Goal: Use online tool/utility: Utilize a website feature to perform a specific function

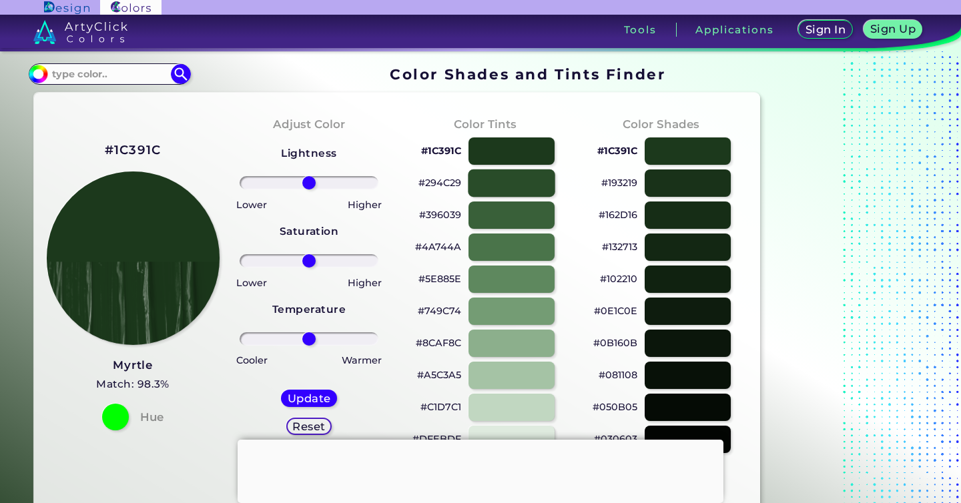
click at [536, 180] on div at bounding box center [512, 183] width 87 height 27
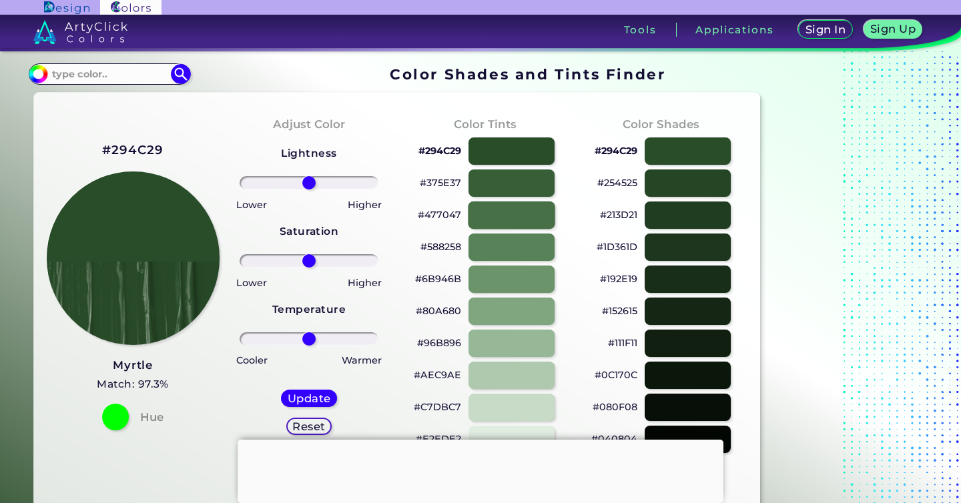
click at [526, 208] on div at bounding box center [512, 215] width 87 height 27
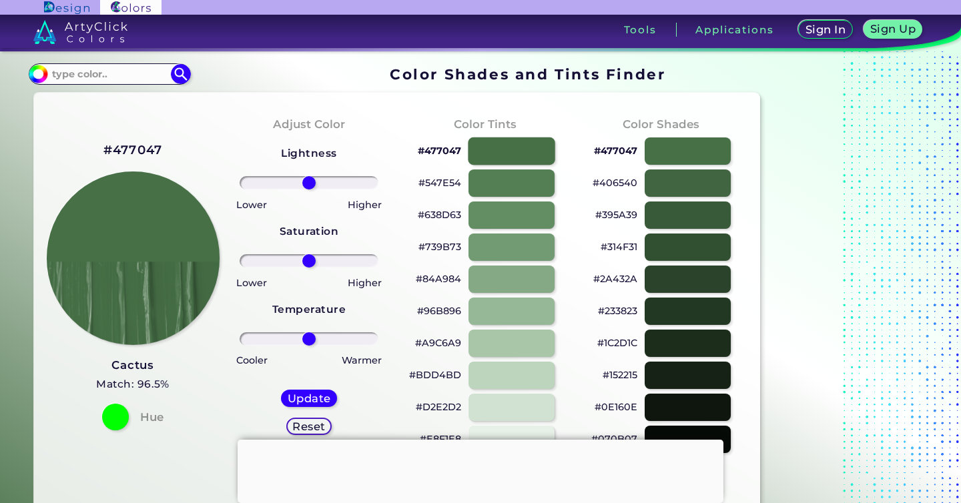
click at [526, 150] on div at bounding box center [512, 151] width 87 height 27
click at [704, 180] on div at bounding box center [688, 183] width 87 height 27
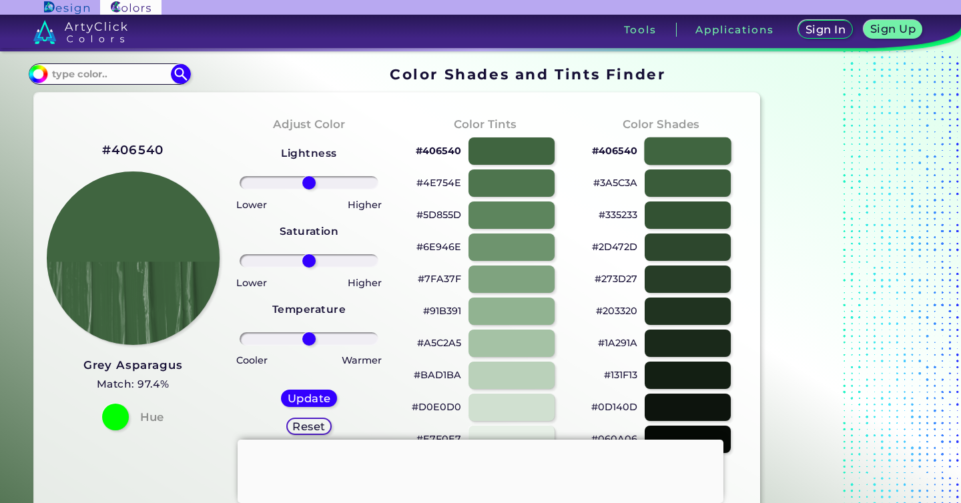
click at [700, 149] on div at bounding box center [688, 151] width 87 height 27
click at [684, 216] on div at bounding box center [688, 215] width 87 height 27
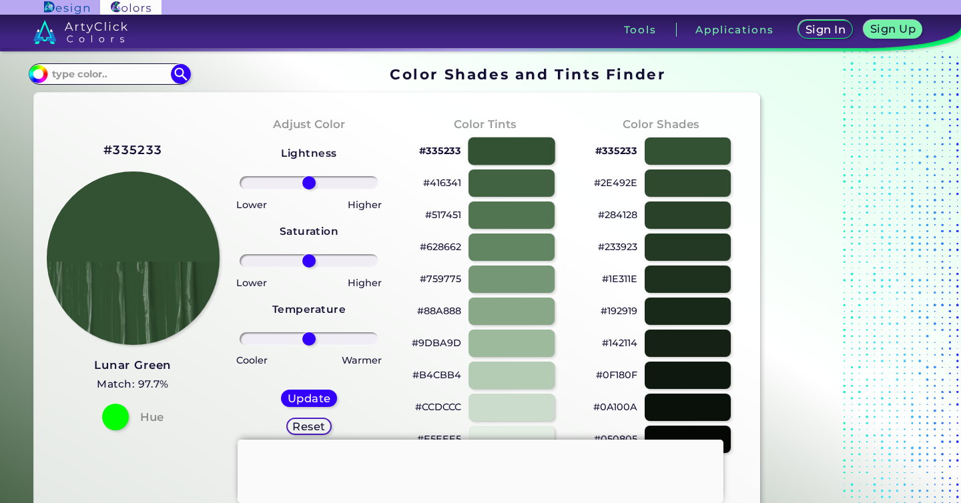
click at [539, 156] on div at bounding box center [512, 151] width 87 height 27
click at [509, 146] on div at bounding box center [512, 151] width 87 height 27
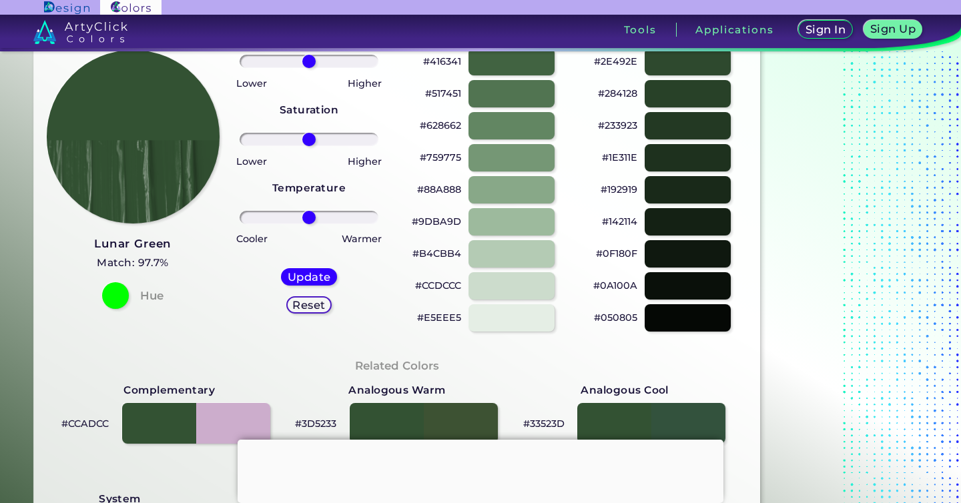
scroll to position [348, 0]
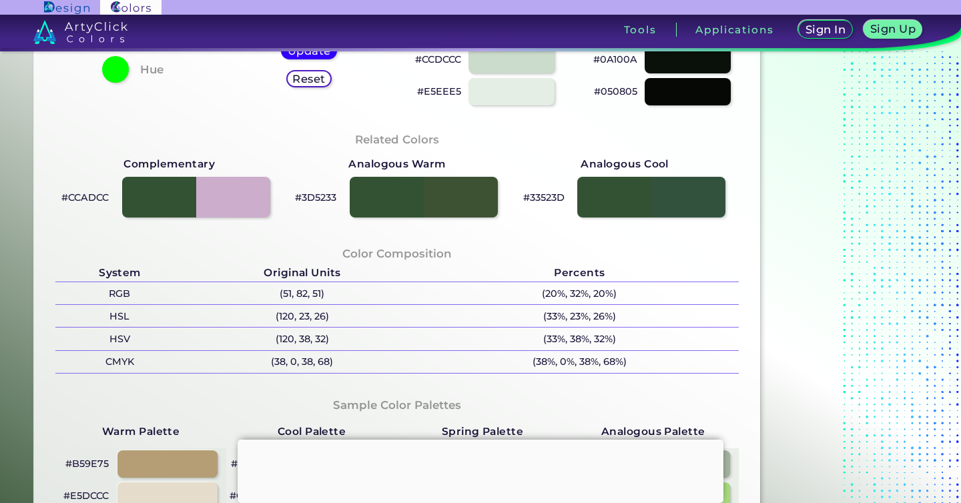
click at [477, 440] on div at bounding box center [481, 440] width 486 height 0
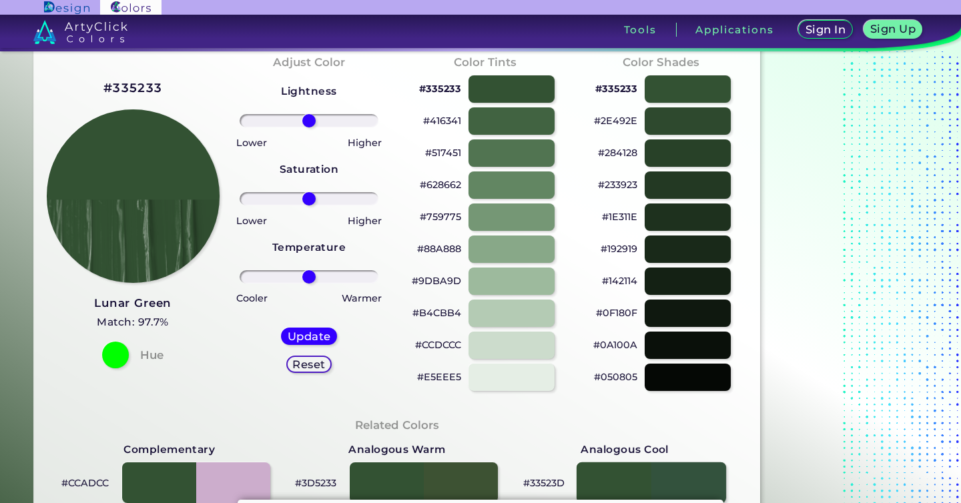
scroll to position [140, 0]
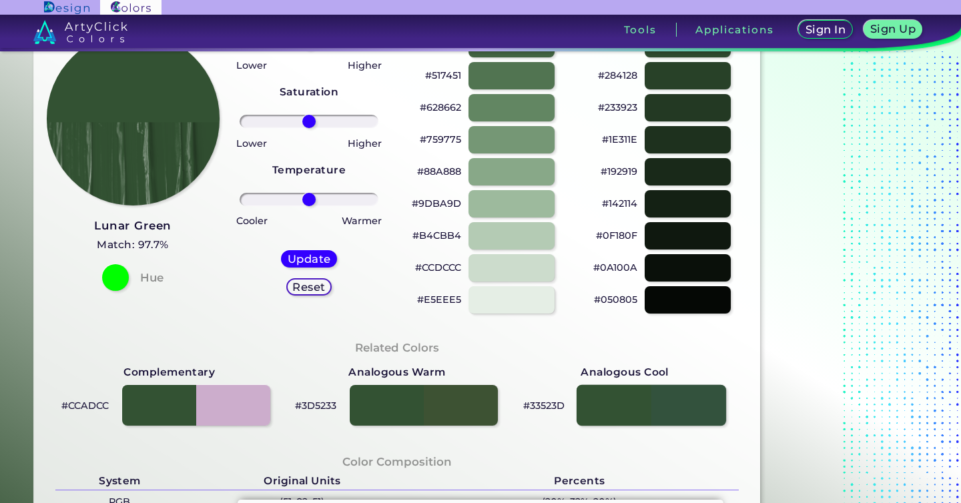
click at [635, 409] on div at bounding box center [652, 405] width 150 height 41
type input "#33523d"
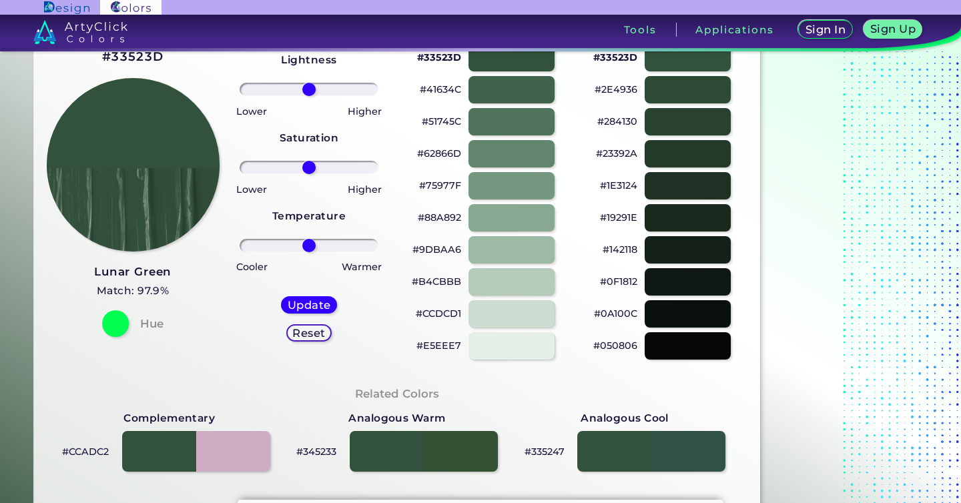
scroll to position [65, 0]
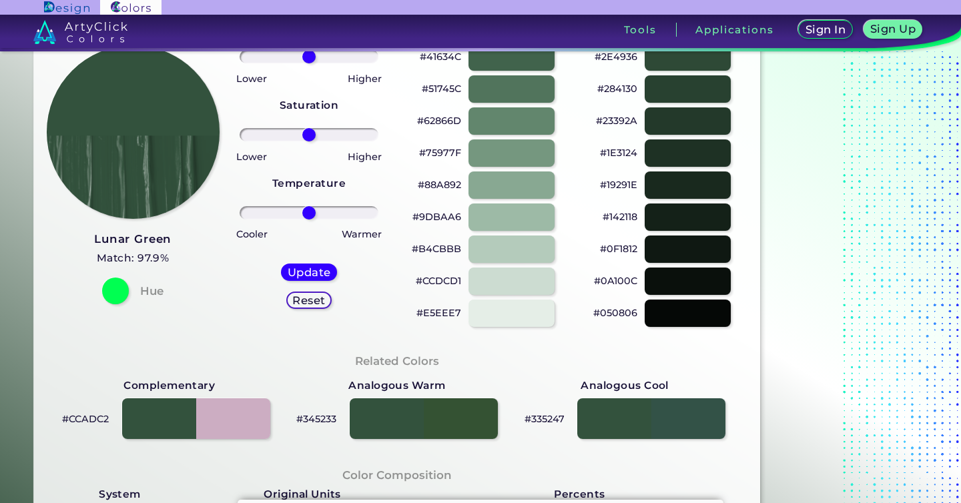
scroll to position [128, 0]
